Goal: Task Accomplishment & Management: Manage account settings

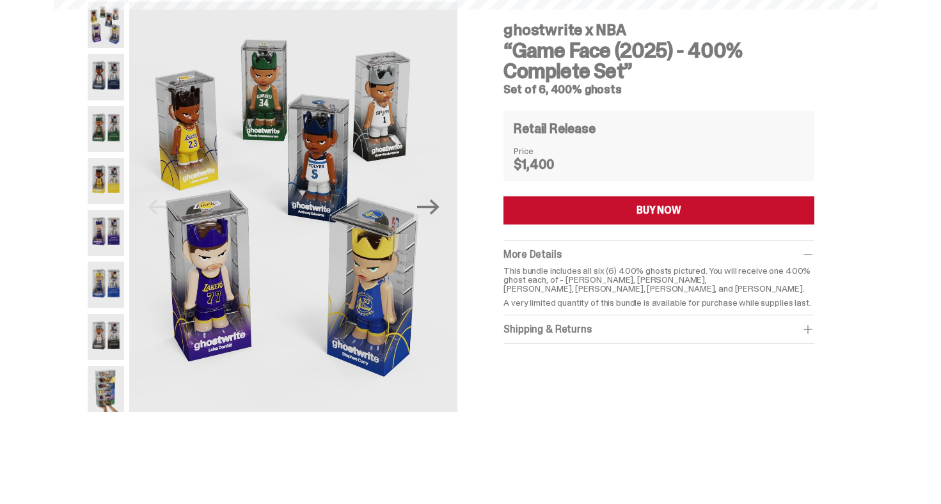
scroll to position [49, 0]
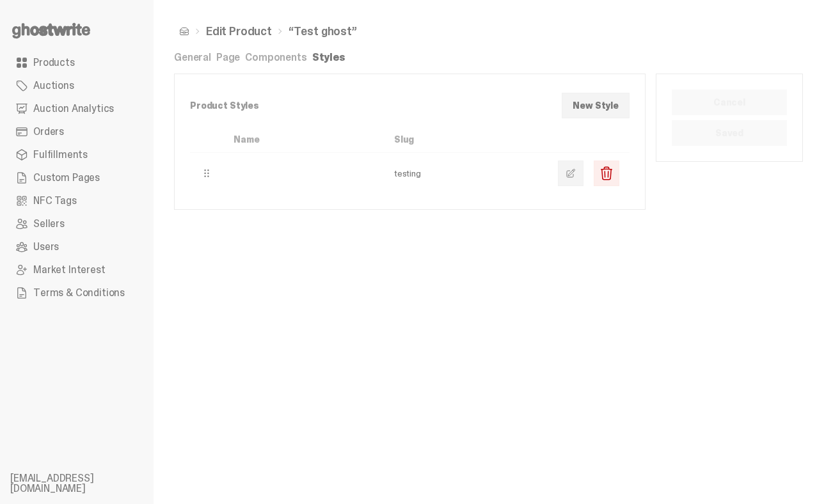
click at [576, 169] on span at bounding box center [571, 173] width 10 height 10
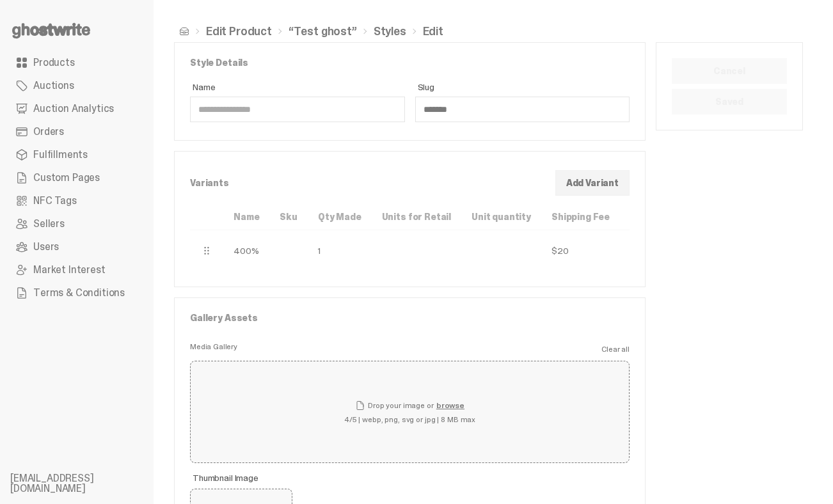
click at [598, 189] on button "Add Variant" at bounding box center [593, 183] width 74 height 26
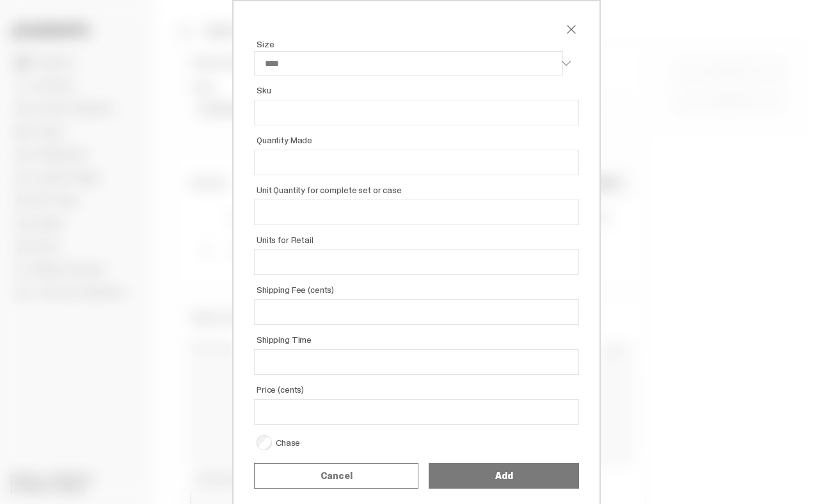
click at [569, 27] on span "close" at bounding box center [571, 29] width 15 height 15
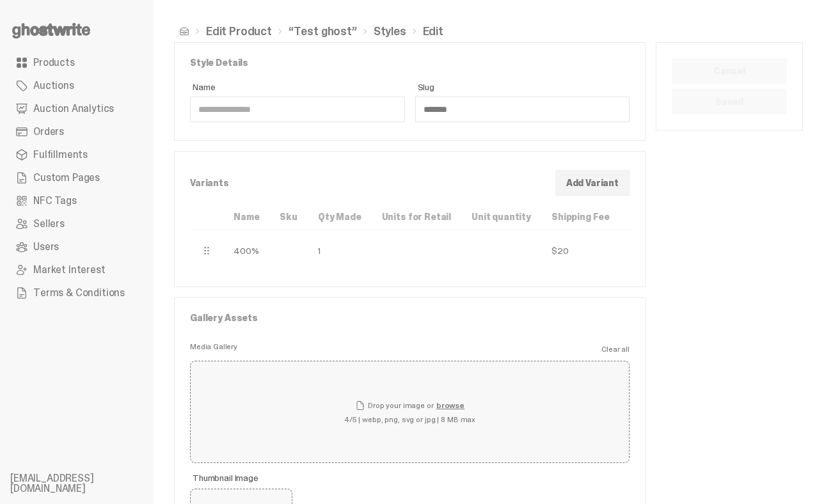
click at [327, 27] on link "“Test ghost”" at bounding box center [323, 32] width 68 height 12
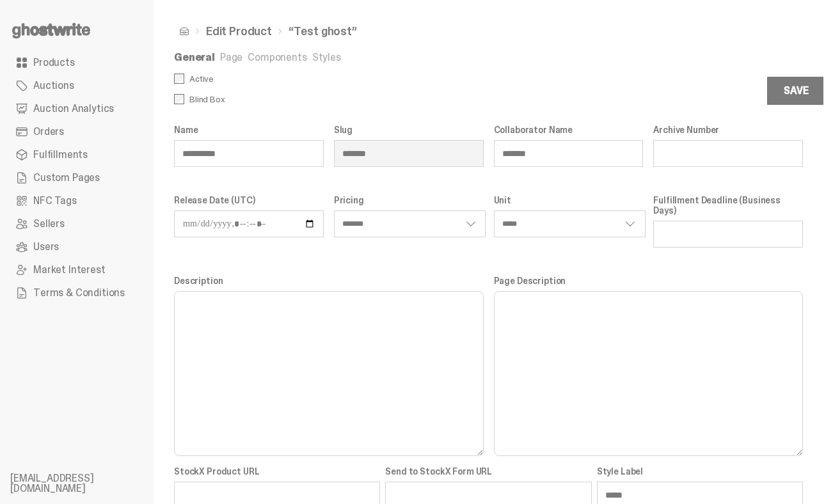
click at [329, 58] on link "Styles" at bounding box center [326, 57] width 29 height 13
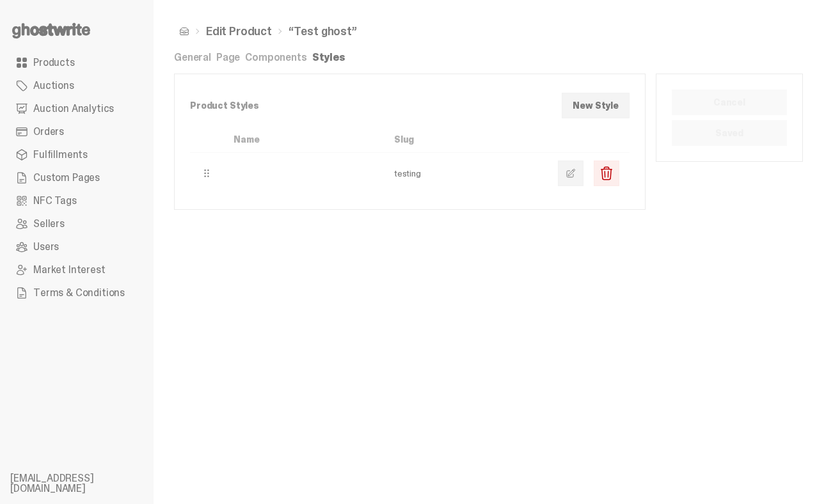
click at [223, 58] on link "Page" at bounding box center [228, 57] width 24 height 13
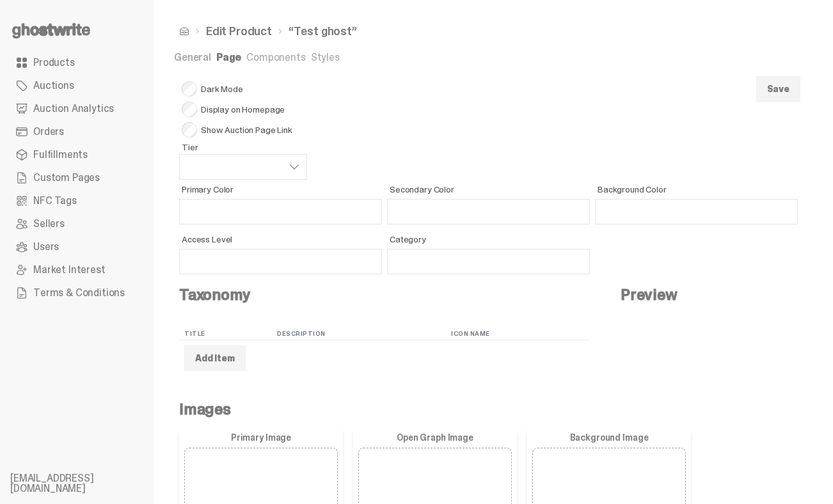
click at [198, 56] on link "General" at bounding box center [192, 57] width 37 height 13
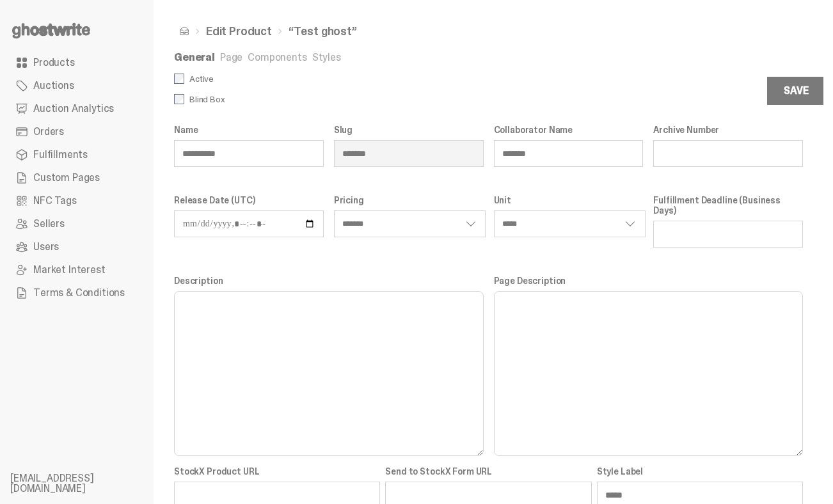
click at [326, 58] on link "Styles" at bounding box center [326, 57] width 29 height 13
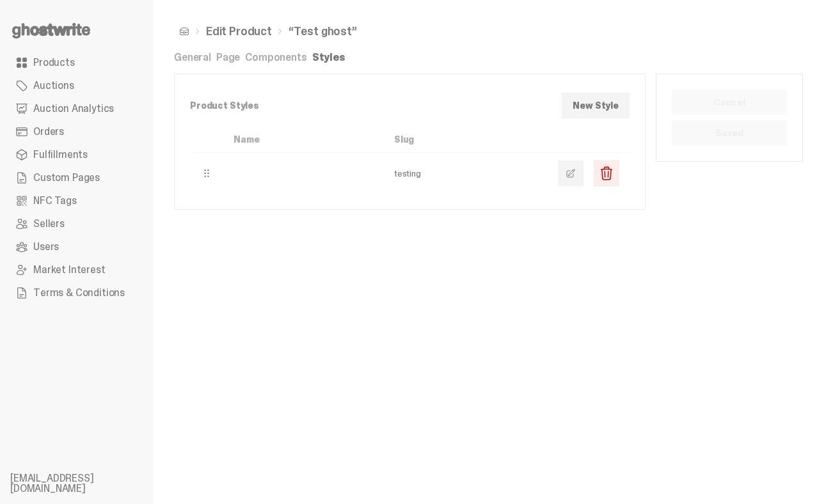
click at [574, 175] on link at bounding box center [571, 174] width 26 height 26
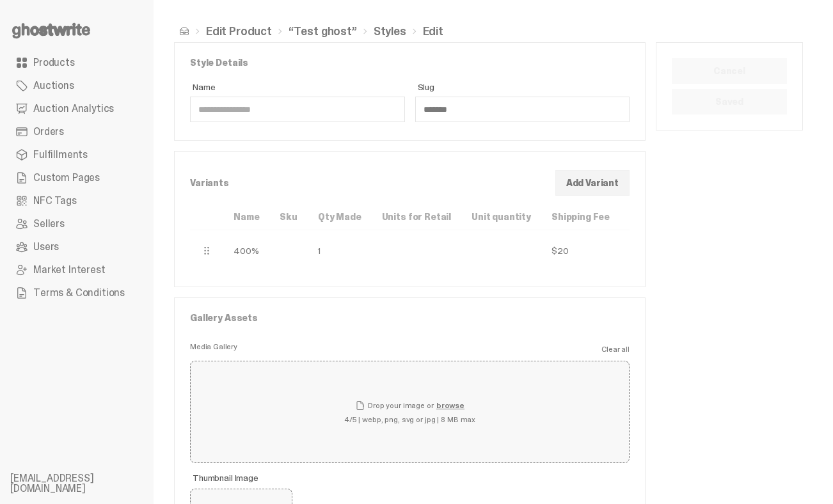
click at [314, 239] on td "1" at bounding box center [340, 251] width 64 height 42
drag, startPoint x: 547, startPoint y: 254, endPoint x: 518, endPoint y: 254, distance: 29.4
click at [518, 254] on tr "400% 1 $20 2 - 4 weeks" at bounding box center [468, 251] width 557 height 42
click at [518, 254] on td at bounding box center [501, 251] width 80 height 42
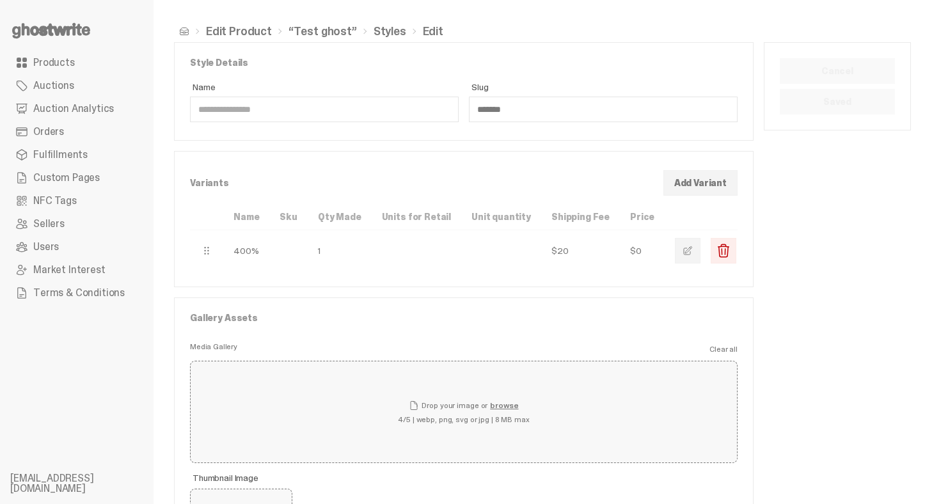
click at [686, 253] on span "button" at bounding box center [688, 251] width 10 height 10
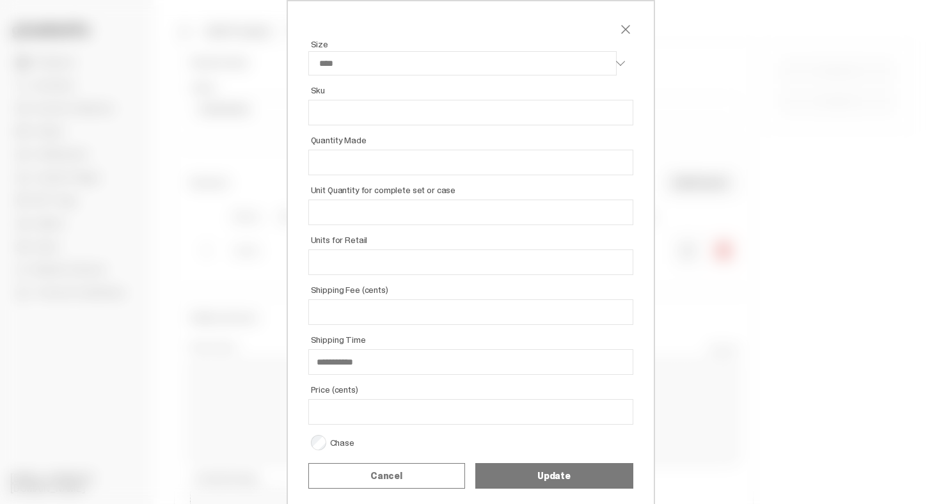
click at [783, 319] on div "**********" at bounding box center [470, 255] width 941 height 511
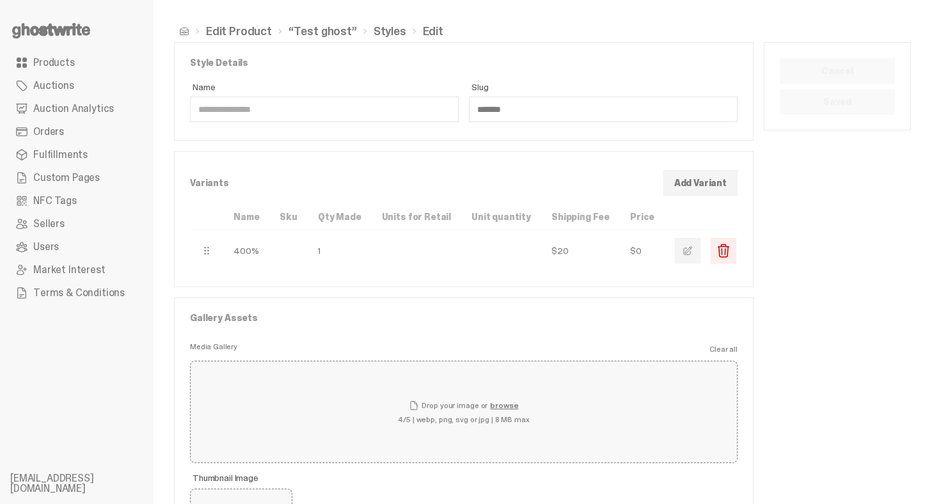
click at [380, 30] on link "Styles" at bounding box center [390, 32] width 33 height 12
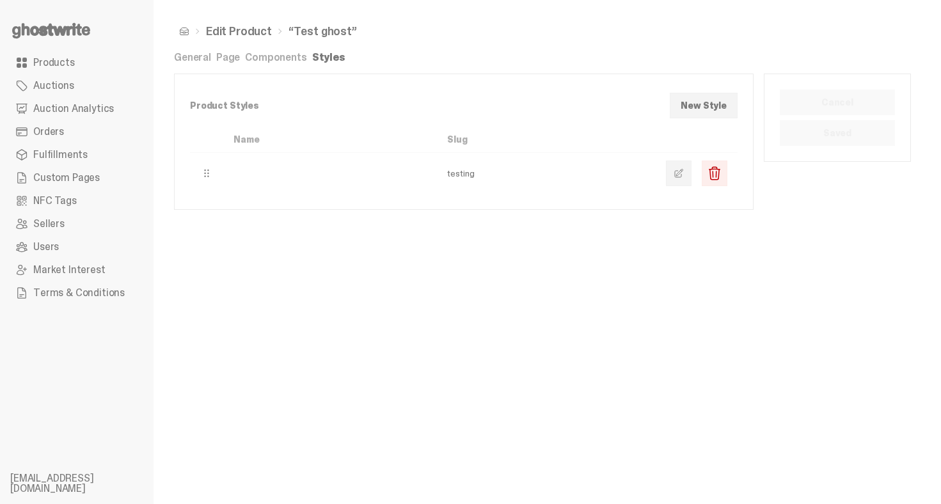
click at [684, 172] on span at bounding box center [679, 173] width 10 height 10
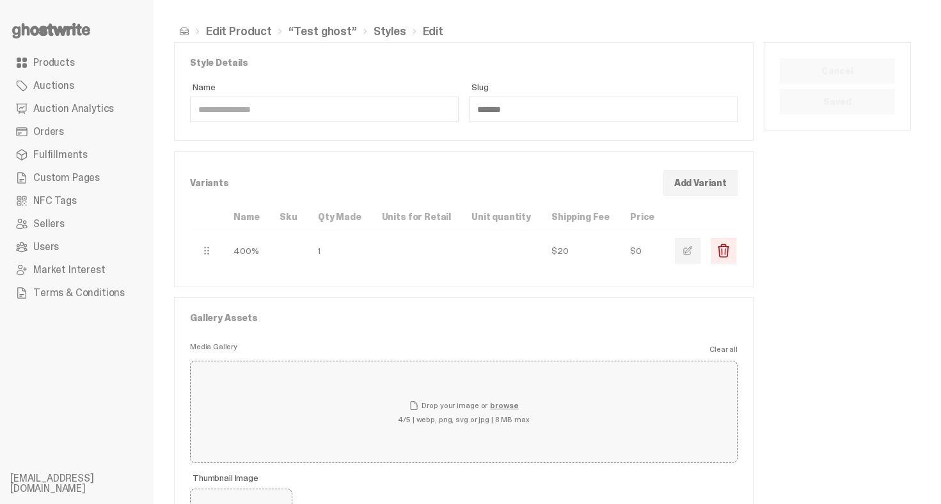
click at [390, 33] on link "Styles" at bounding box center [390, 32] width 33 height 12
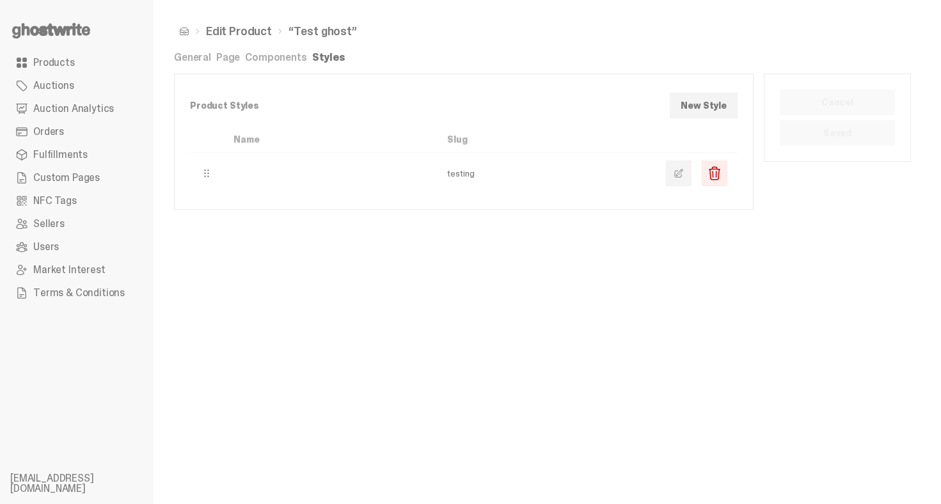
click at [684, 169] on span at bounding box center [679, 173] width 10 height 10
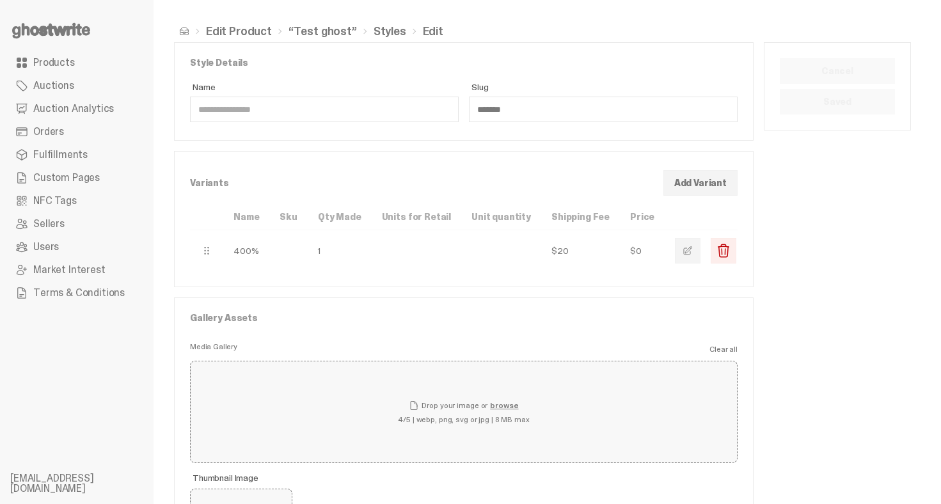
click at [721, 186] on button "Add Variant" at bounding box center [701, 183] width 74 height 26
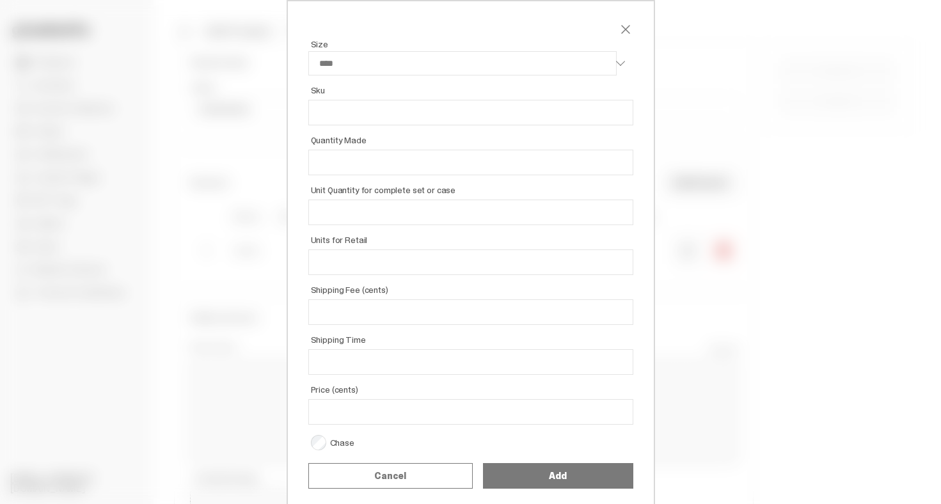
click at [708, 162] on div "Size **** ***** ***** ***** Sku Quantity Made Unit Quantity for complete set or…" at bounding box center [470, 255] width 941 height 511
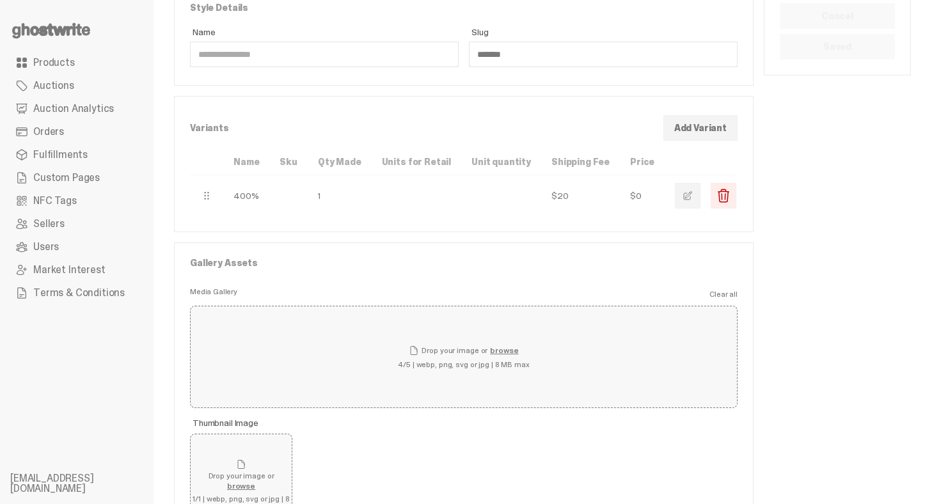
scroll to position [19, 0]
